Goal: Check status

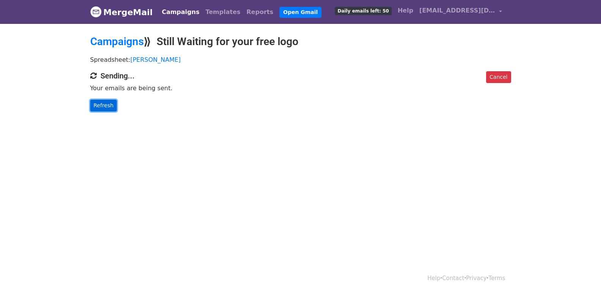
drag, startPoint x: 103, startPoint y: 109, endPoint x: 104, endPoint y: 105, distance: 4.0
click at [103, 108] on link "Refresh" at bounding box center [103, 106] width 27 height 12
click at [104, 105] on link "Refresh" at bounding box center [103, 106] width 27 height 12
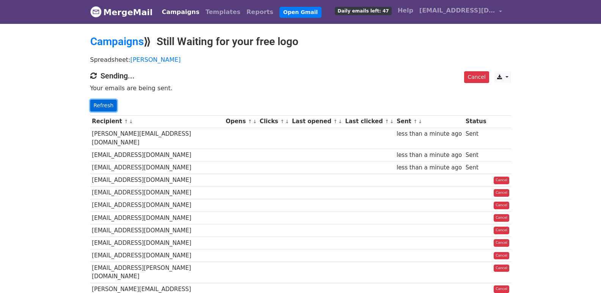
drag, startPoint x: 93, startPoint y: 105, endPoint x: 100, endPoint y: 108, distance: 7.3
click at [93, 105] on link "Refresh" at bounding box center [103, 106] width 27 height 12
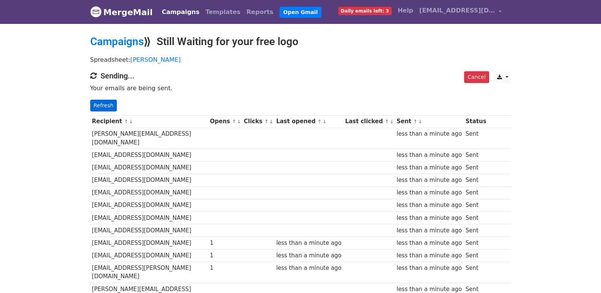
click at [108, 99] on div "Cancel CSV Excel Sending... Your emails are being sent. Refresh" at bounding box center [301, 91] width 432 height 40
click at [106, 104] on link "Refresh" at bounding box center [103, 106] width 27 height 12
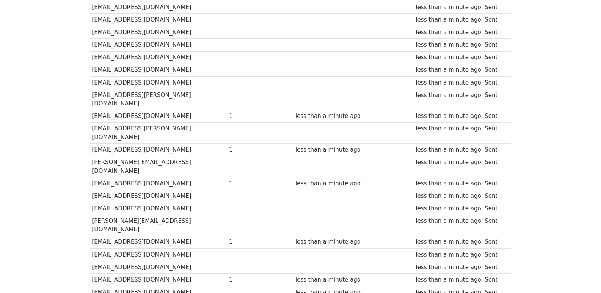
scroll to position [528, 0]
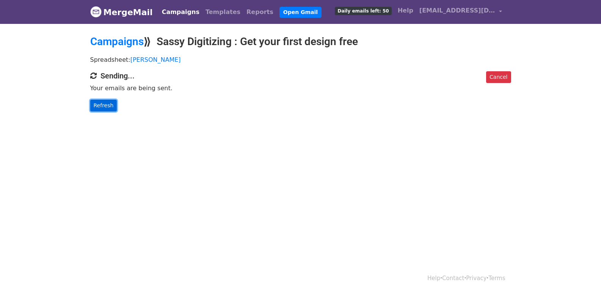
click at [97, 106] on link "Refresh" at bounding box center [103, 106] width 27 height 12
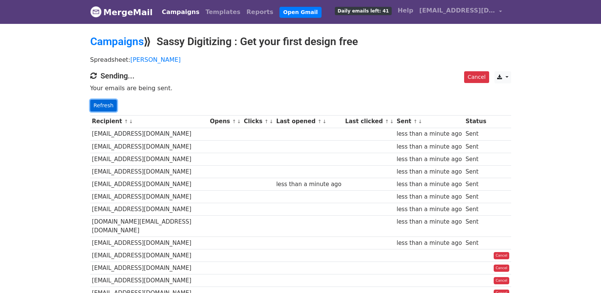
click at [101, 106] on link "Refresh" at bounding box center [103, 106] width 27 height 12
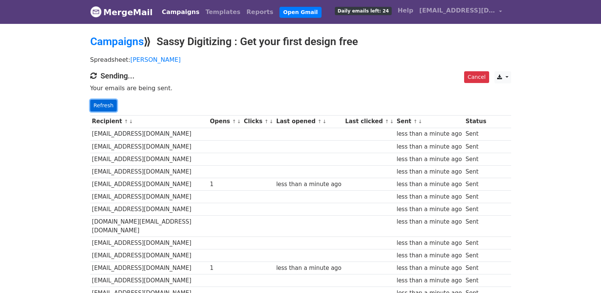
click at [96, 103] on link "Refresh" at bounding box center [103, 106] width 27 height 12
drag, startPoint x: 95, startPoint y: 112, endPoint x: 100, endPoint y: 104, distance: 9.6
click at [100, 104] on link "Refresh" at bounding box center [103, 106] width 27 height 12
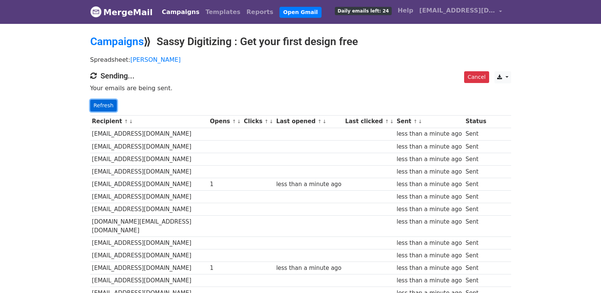
click at [100, 104] on link "Refresh" at bounding box center [103, 106] width 27 height 12
click at [102, 104] on link "Refresh" at bounding box center [103, 106] width 27 height 12
click at [103, 104] on link "Refresh" at bounding box center [103, 106] width 27 height 12
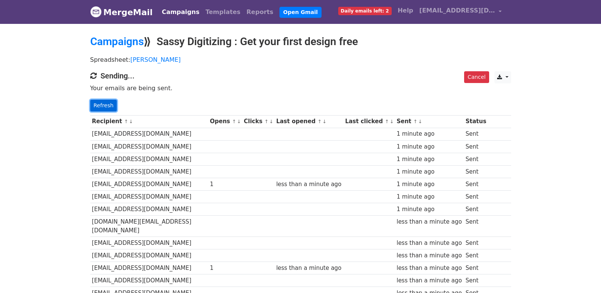
click at [109, 107] on link "Refresh" at bounding box center [103, 106] width 27 height 12
